Goal: Transaction & Acquisition: Purchase product/service

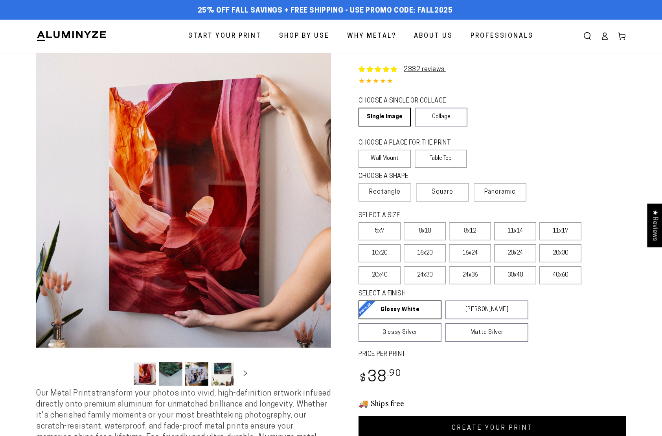
select select "**********"
click at [400, 266] on label "20x40" at bounding box center [379, 275] width 42 height 18
click at [512, 195] on span "Panoramic" at bounding box center [499, 192] width 31 height 6
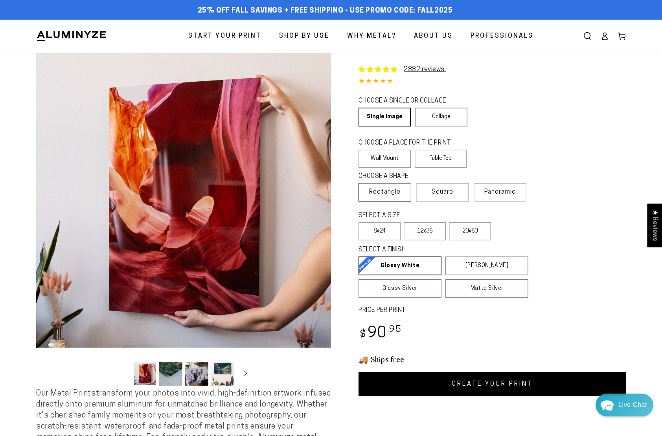
click at [400, 197] on span "Rectangle" at bounding box center [384, 191] width 31 height 9
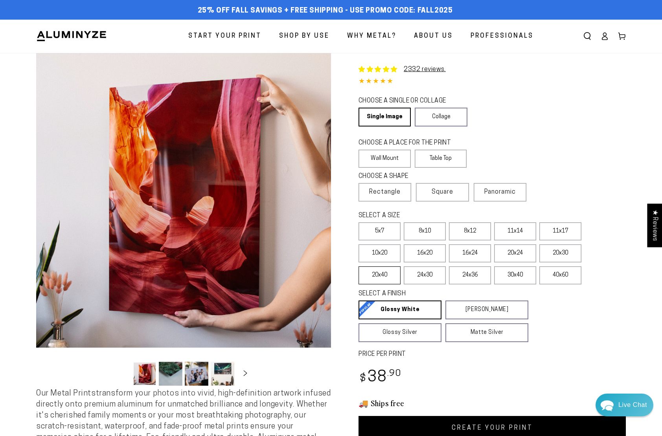
click at [400, 266] on label "20x40" at bounding box center [379, 275] width 42 height 18
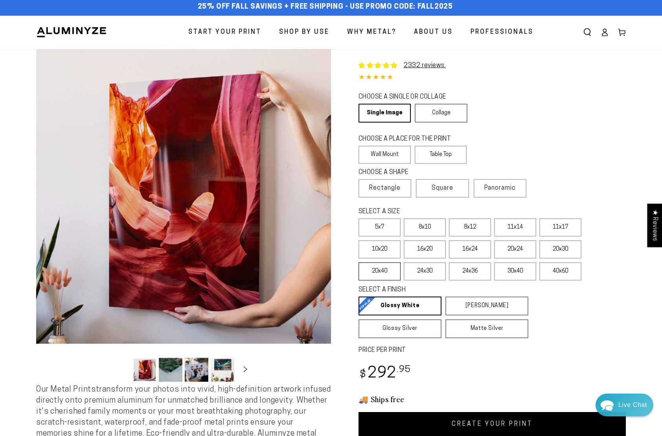
click at [400, 262] on label "20x40" at bounding box center [379, 271] width 42 height 18
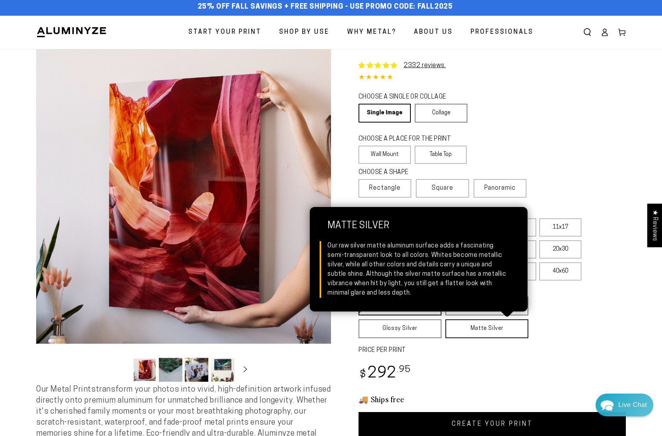
click at [492, 338] on link "Matte Silver Matte Silver Our raw silver matte aluminum surface adds a fascinat…" at bounding box center [486, 328] width 83 height 19
